Goal: Task Accomplishment & Management: Check status

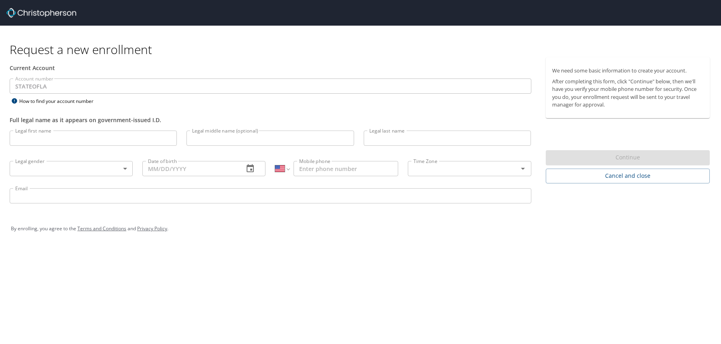
select select "US"
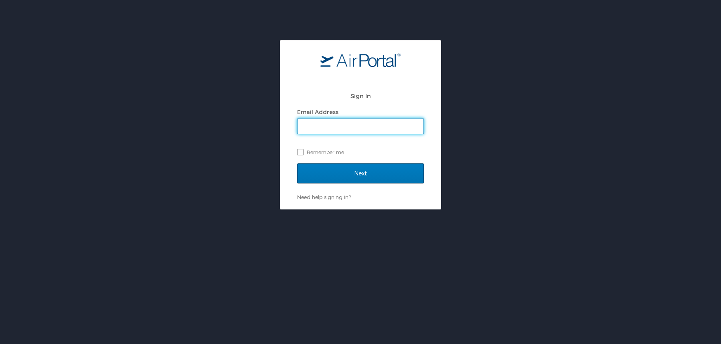
click at [328, 128] on input "Email Address" at bounding box center [360, 126] width 126 height 15
type input "zackeus.johnson@laregents.edu"
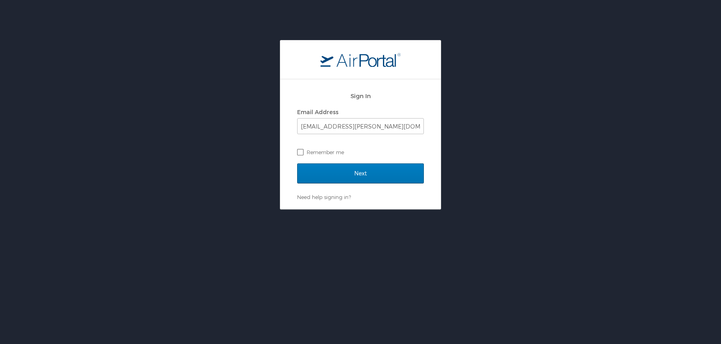
click at [302, 148] on label "Remember me" at bounding box center [360, 152] width 127 height 12
click at [302, 149] on input "Remember me" at bounding box center [299, 151] width 5 height 5
checkbox input "true"
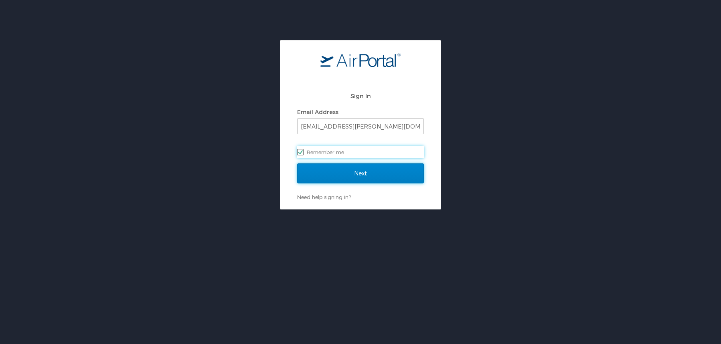
click at [351, 172] on input "Next" at bounding box center [360, 173] width 127 height 20
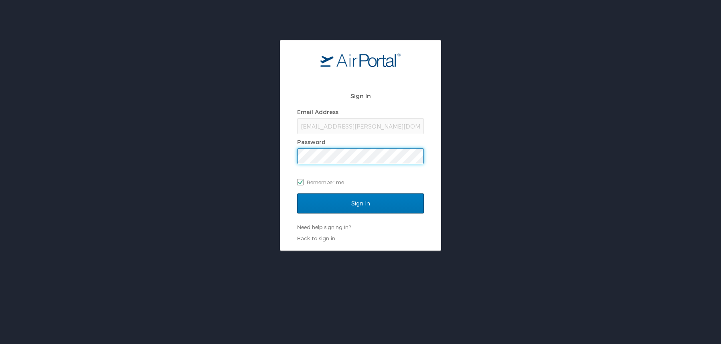
click at [297, 194] on input "Sign In" at bounding box center [360, 204] width 127 height 20
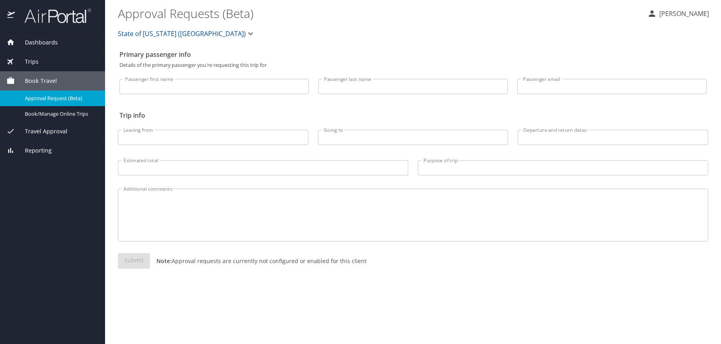
click at [30, 62] on span "Trips" at bounding box center [27, 61] width 24 height 9
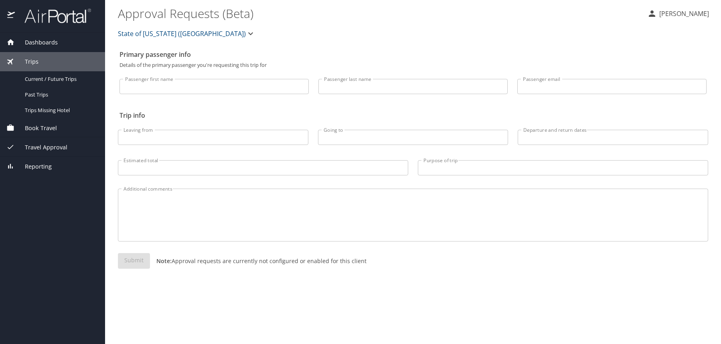
click at [32, 57] on span "Trips" at bounding box center [27, 61] width 24 height 9
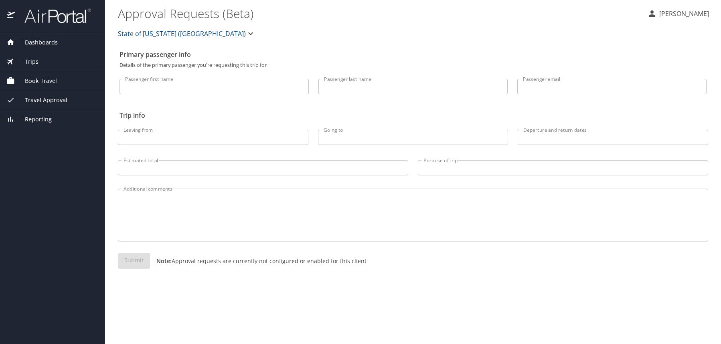
click at [33, 79] on span "Book Travel" at bounding box center [36, 81] width 42 height 9
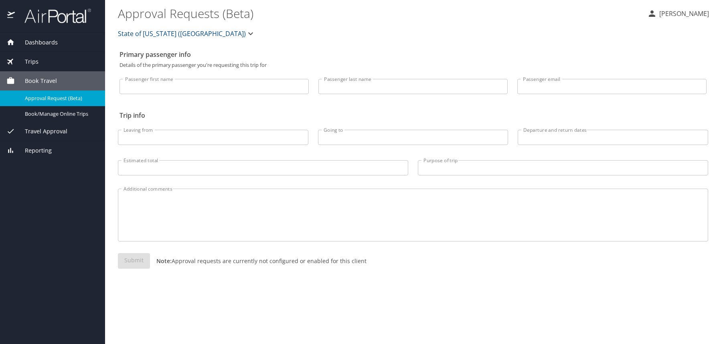
click at [51, 104] on link "Approval Request (Beta)" at bounding box center [52, 99] width 105 height 16
click at [48, 94] on div "Approval Request (Beta)" at bounding box center [52, 98] width 92 height 9
click at [45, 79] on span "Book Travel" at bounding box center [36, 81] width 42 height 9
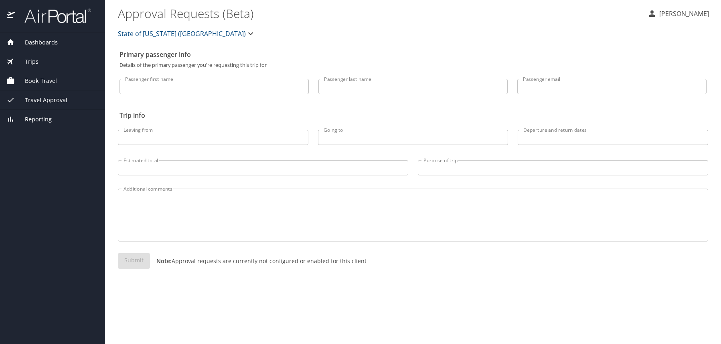
click at [45, 79] on span "Book Travel" at bounding box center [36, 81] width 42 height 9
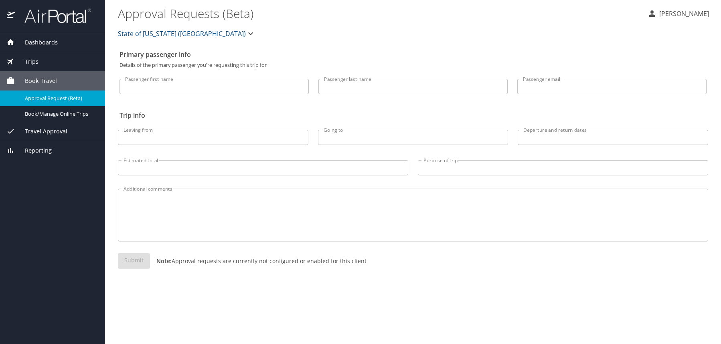
click at [42, 132] on span "Travel Approval" at bounding box center [41, 131] width 52 height 9
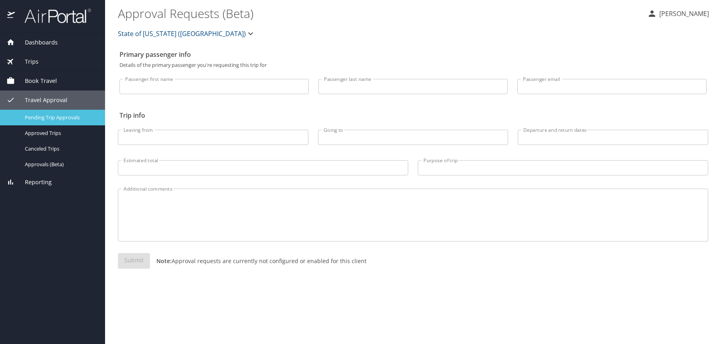
click at [58, 114] on span "Pending Trip Approvals" at bounding box center [60, 118] width 71 height 8
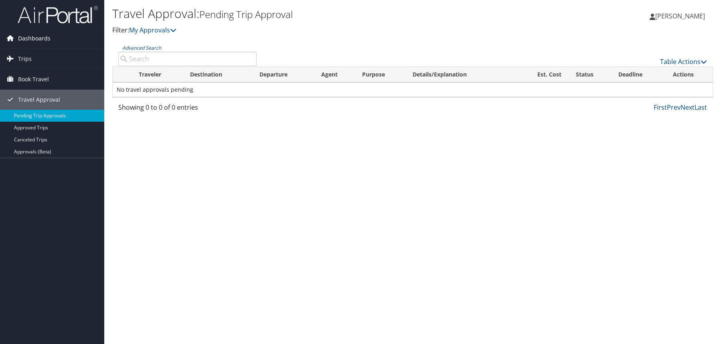
click at [39, 37] on span "Dashboards" at bounding box center [34, 38] width 32 height 20
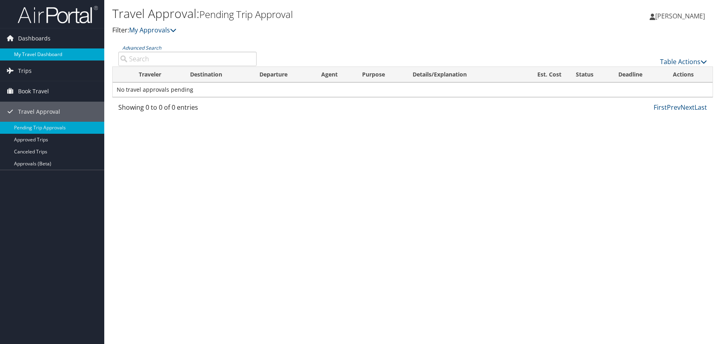
click at [31, 51] on link "My Travel Dashboard" at bounding box center [52, 54] width 104 height 12
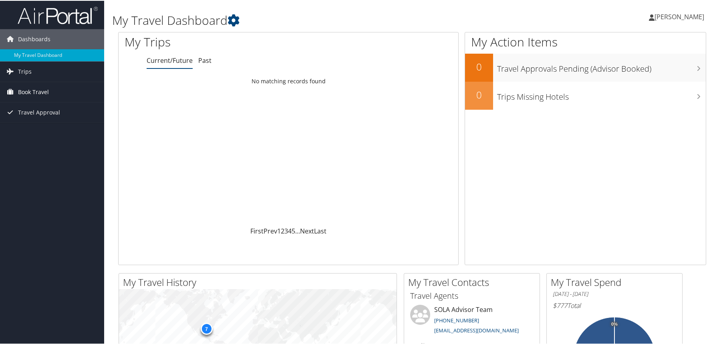
click at [32, 91] on span "Book Travel" at bounding box center [33, 91] width 31 height 20
click at [43, 129] on link "Book/Manage Online Trips" at bounding box center [52, 131] width 104 height 12
click at [40, 129] on link "Book/Manage Online Trips" at bounding box center [52, 131] width 104 height 12
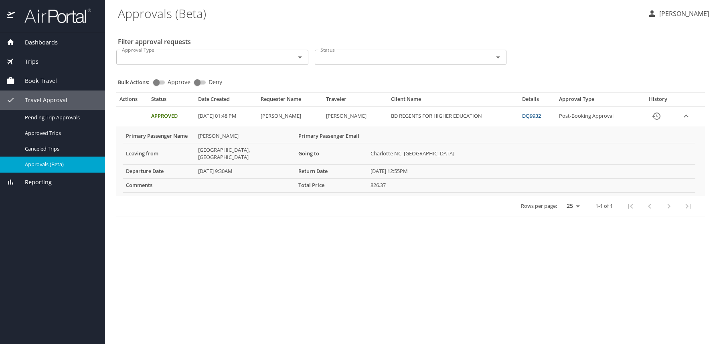
click at [661, 115] on icon "History" at bounding box center [656, 116] width 10 height 10
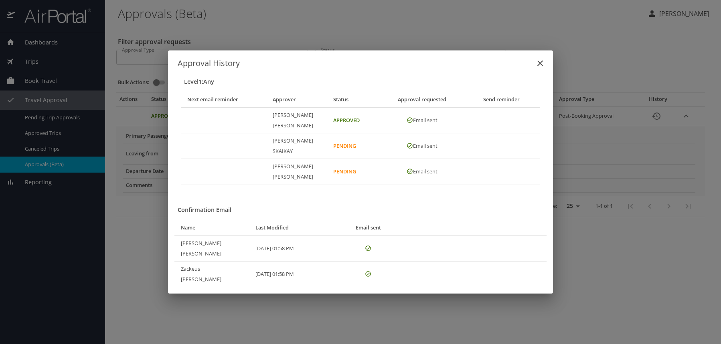
click at [545, 73] on button "close" at bounding box center [539, 63] width 19 height 19
